Goal: Navigation & Orientation: Find specific page/section

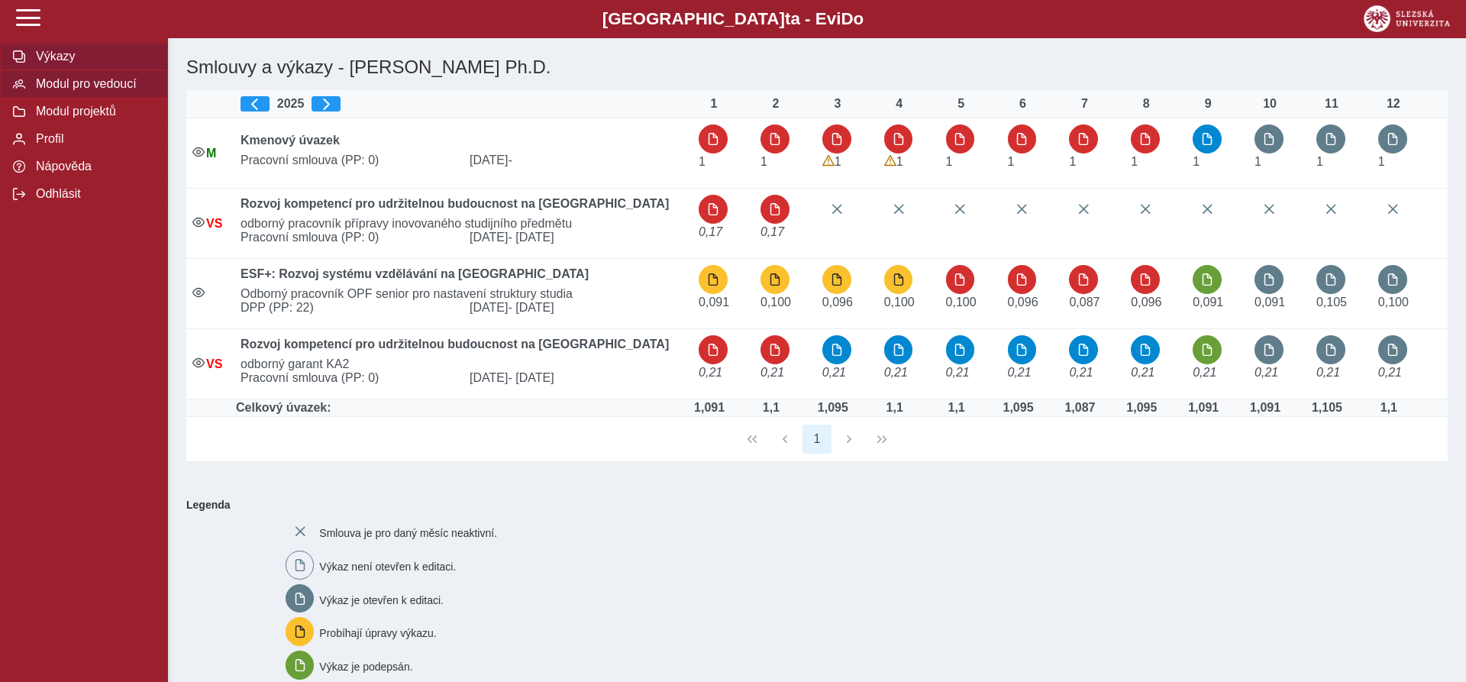
click at [89, 91] on span "Modul pro vedoucí" at bounding box center [93, 84] width 124 height 14
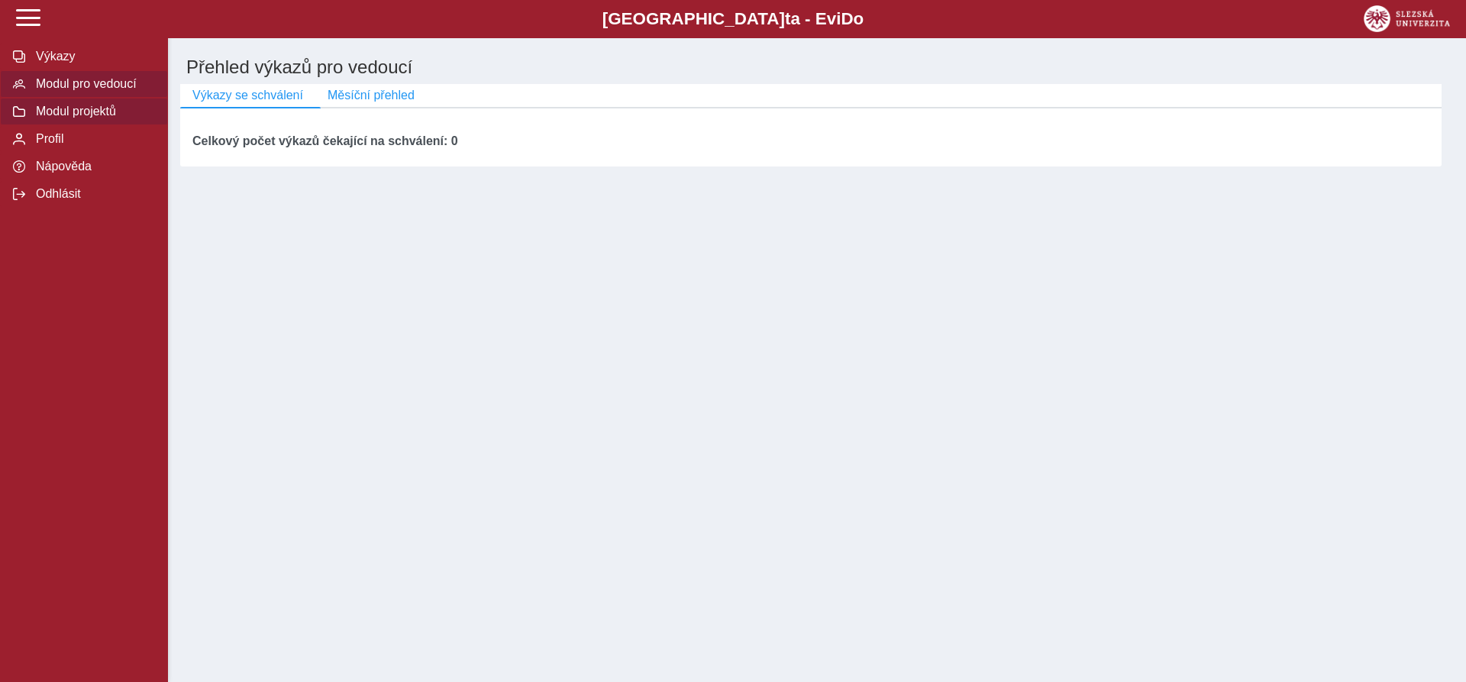
click at [120, 125] on button "Modul projektů" at bounding box center [84, 111] width 168 height 27
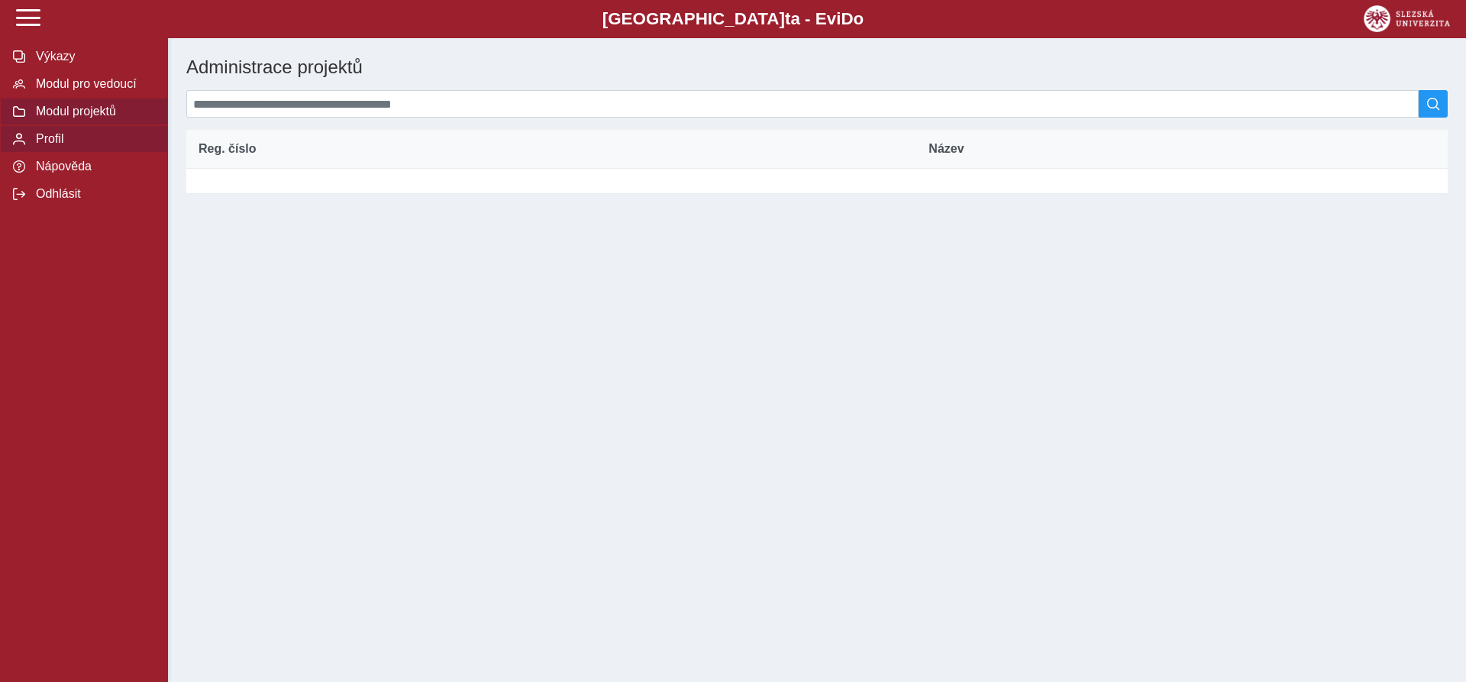
click at [90, 146] on span "Profil" at bounding box center [93, 139] width 124 height 14
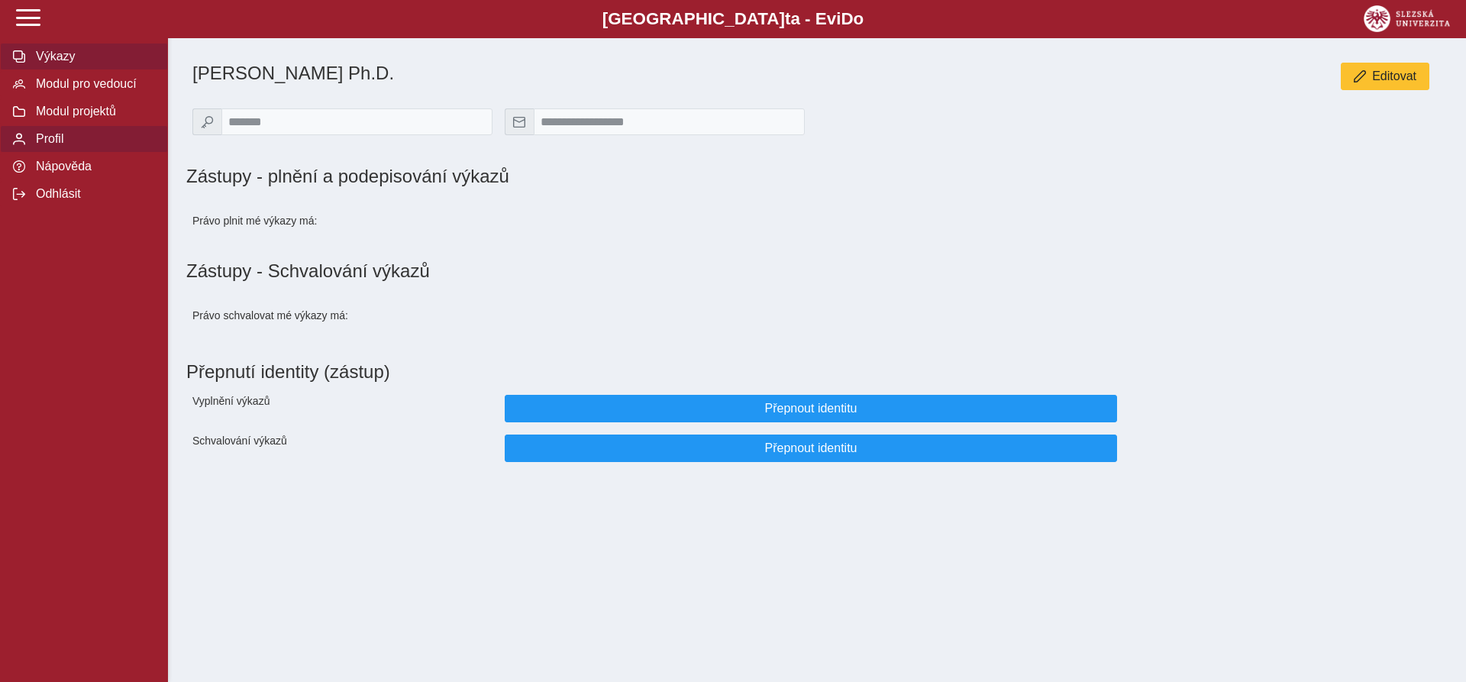
click at [101, 63] on span "Výkazy" at bounding box center [93, 57] width 124 height 14
